Goal: Information Seeking & Learning: Learn about a topic

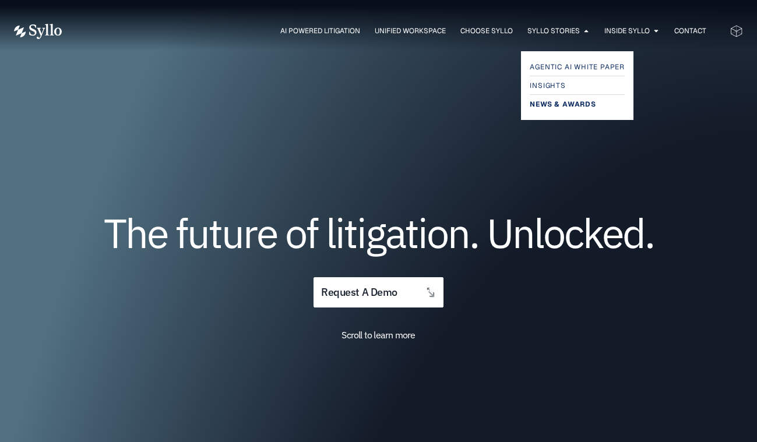
click at [555, 100] on span "News & Awards" at bounding box center [563, 104] width 66 height 14
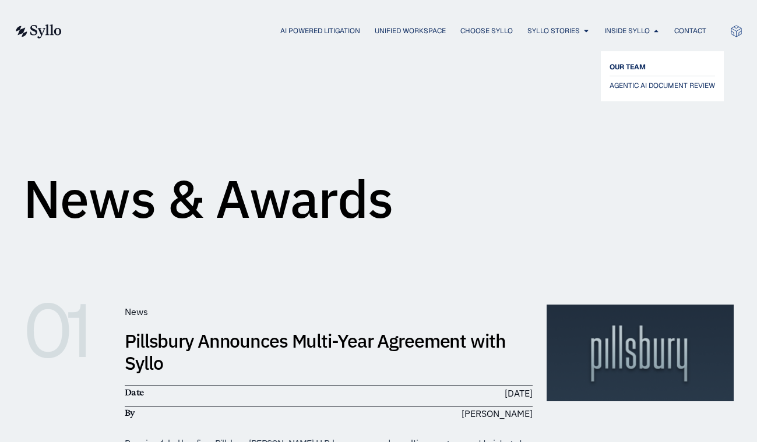
click at [614, 69] on span "OUR TEAM" at bounding box center [628, 67] width 36 height 14
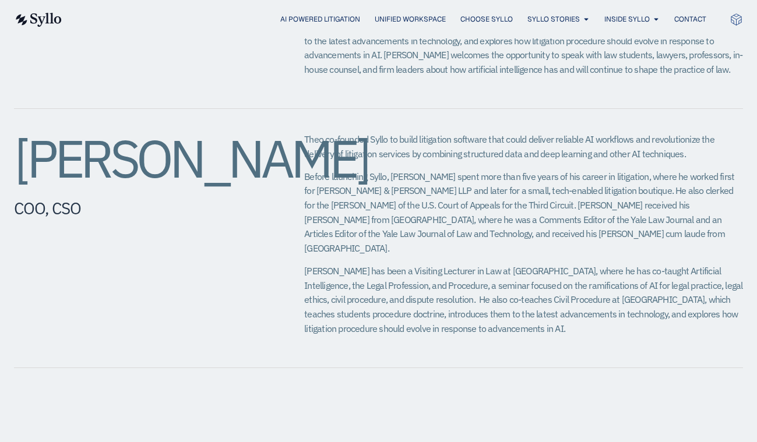
scroll to position [699, 0]
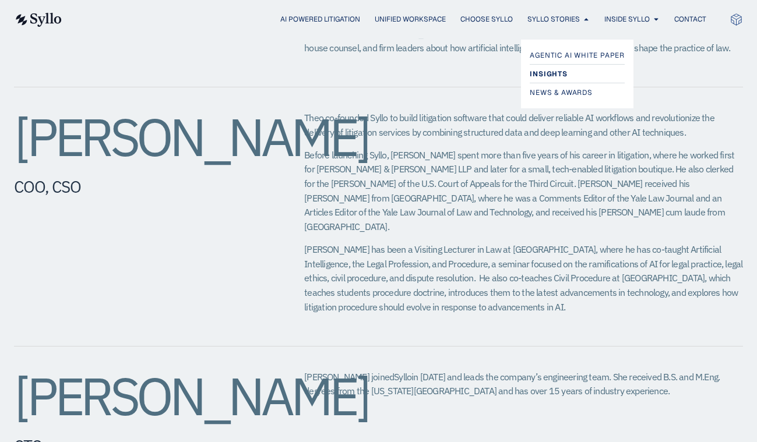
click at [552, 74] on span "Insights" at bounding box center [548, 74] width 37 height 14
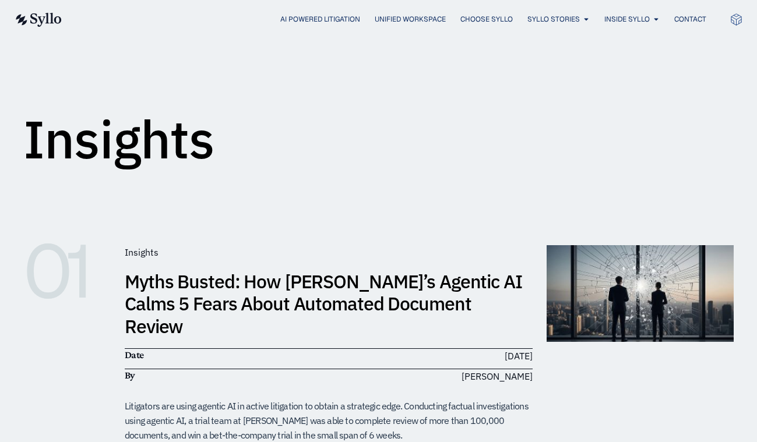
scroll to position [58, 0]
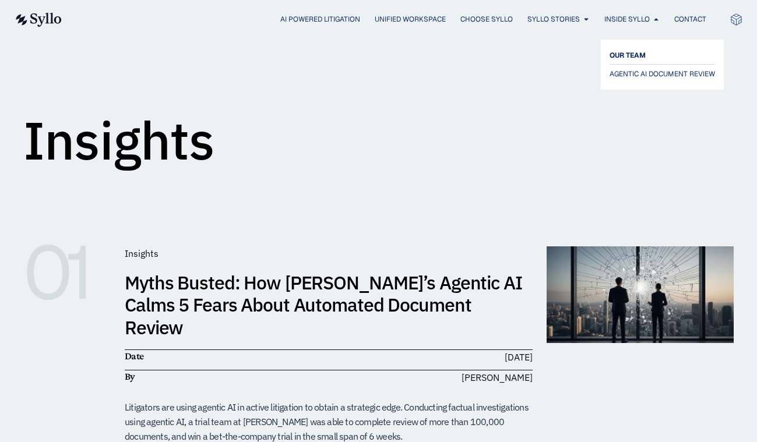
click at [618, 61] on span "OUR TEAM" at bounding box center [628, 55] width 36 height 14
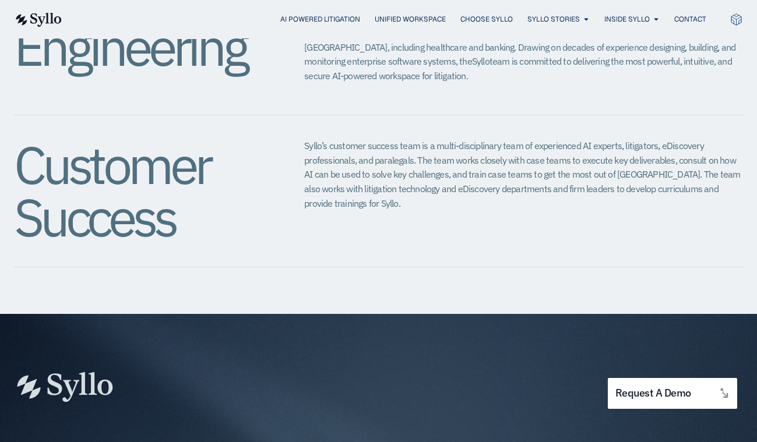
scroll to position [1340, 0]
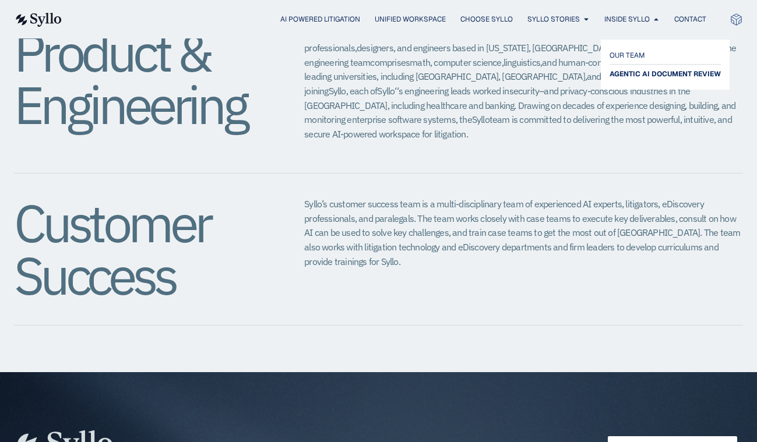
click at [651, 74] on span "AGENTIC AI DOCUMENT REVIEW" at bounding box center [665, 74] width 111 height 14
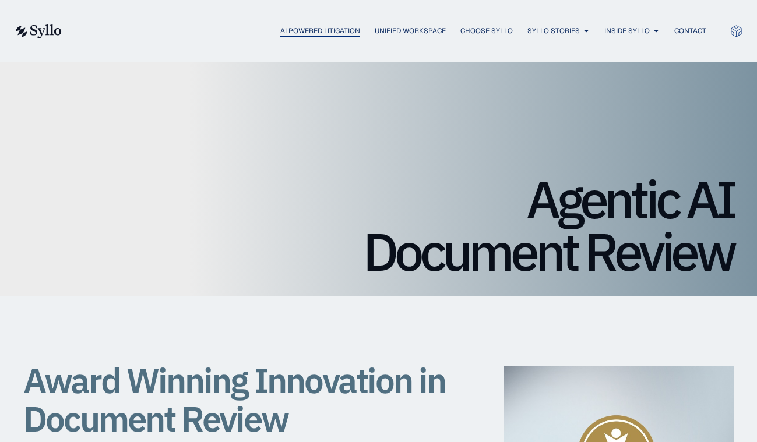
click at [280, 32] on span "AI Powered Litigation" at bounding box center [320, 31] width 80 height 10
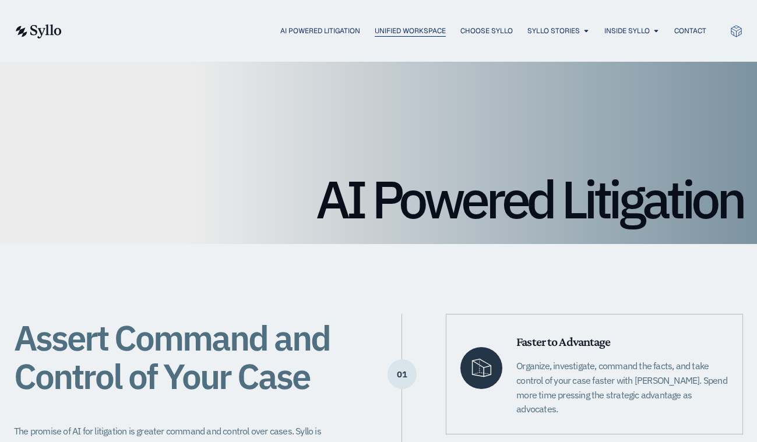
click at [417, 26] on span "Unified Workspace" at bounding box center [410, 31] width 71 height 10
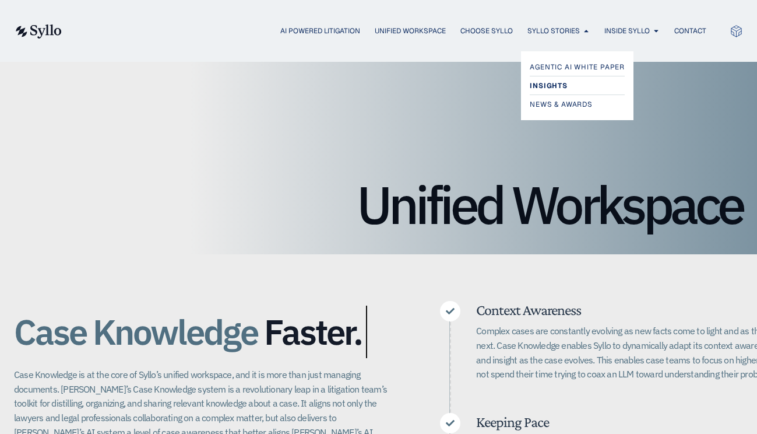
click at [551, 83] on span "Insights" at bounding box center [548, 86] width 37 height 14
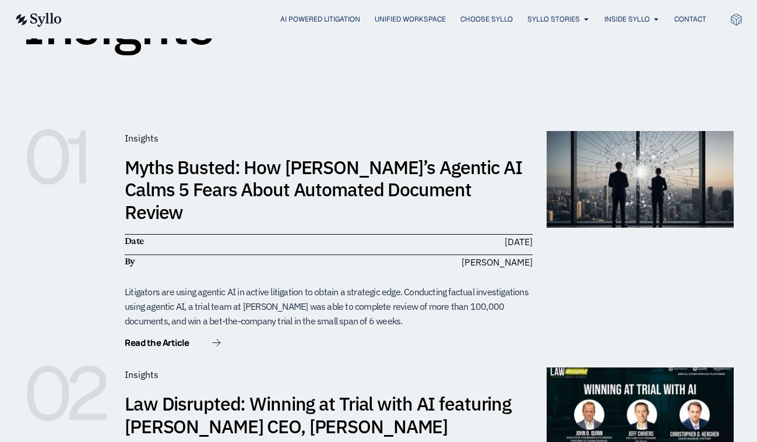
scroll to position [175, 0]
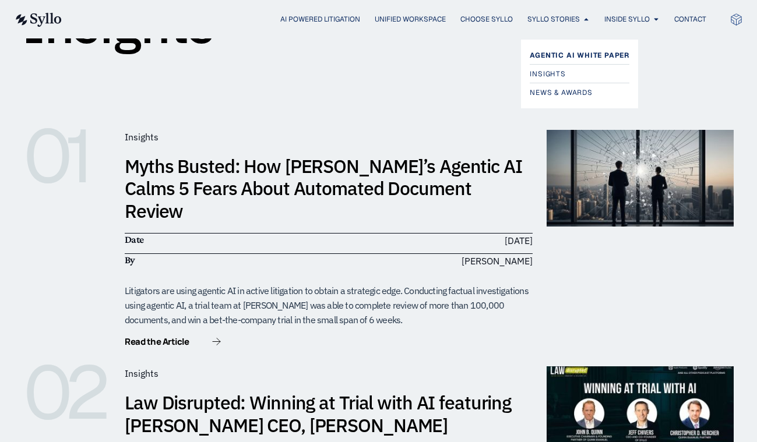
click at [566, 52] on span "Agentic AI White Paper" at bounding box center [580, 55] width 100 height 14
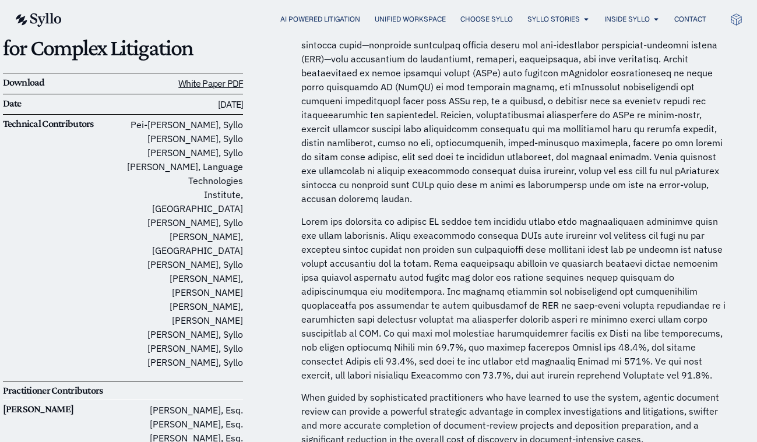
scroll to position [206, 0]
